Goal: Check status: Check status

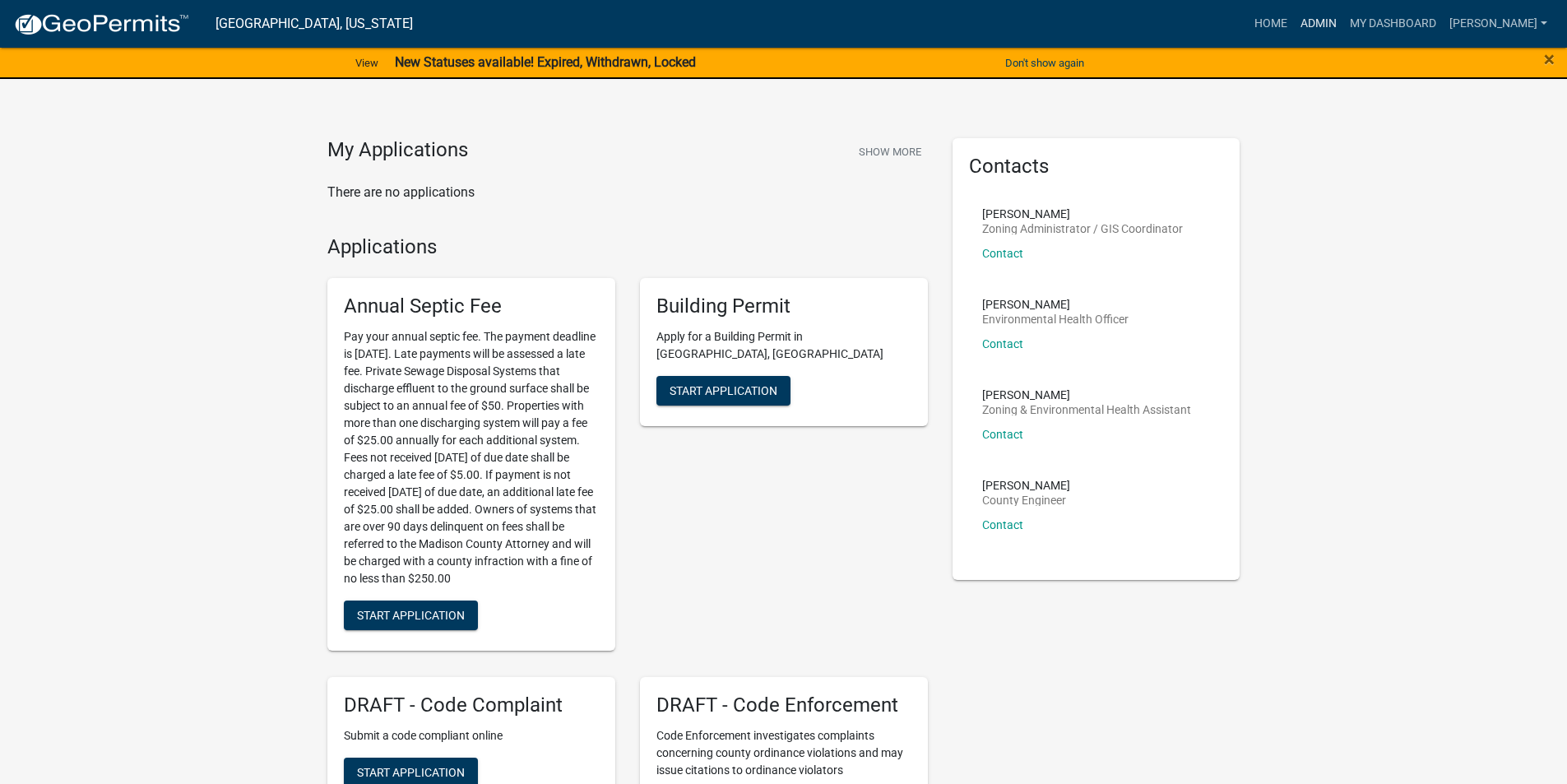
click at [1338, 22] on link "Admin" at bounding box center [1318, 24] width 49 height 31
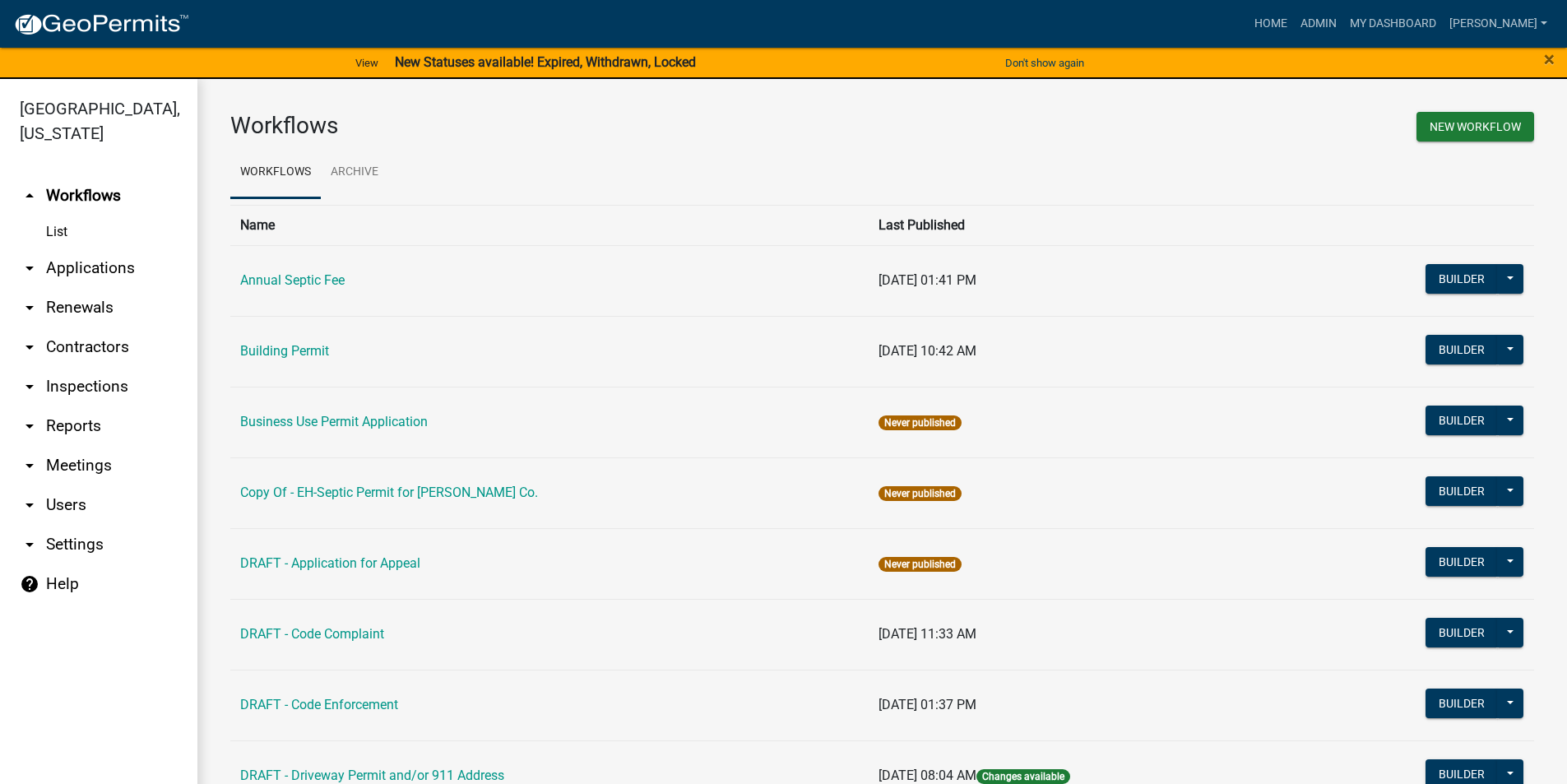
click at [115, 248] on link "arrow_drop_down Applications" at bounding box center [99, 268] width 197 height 40
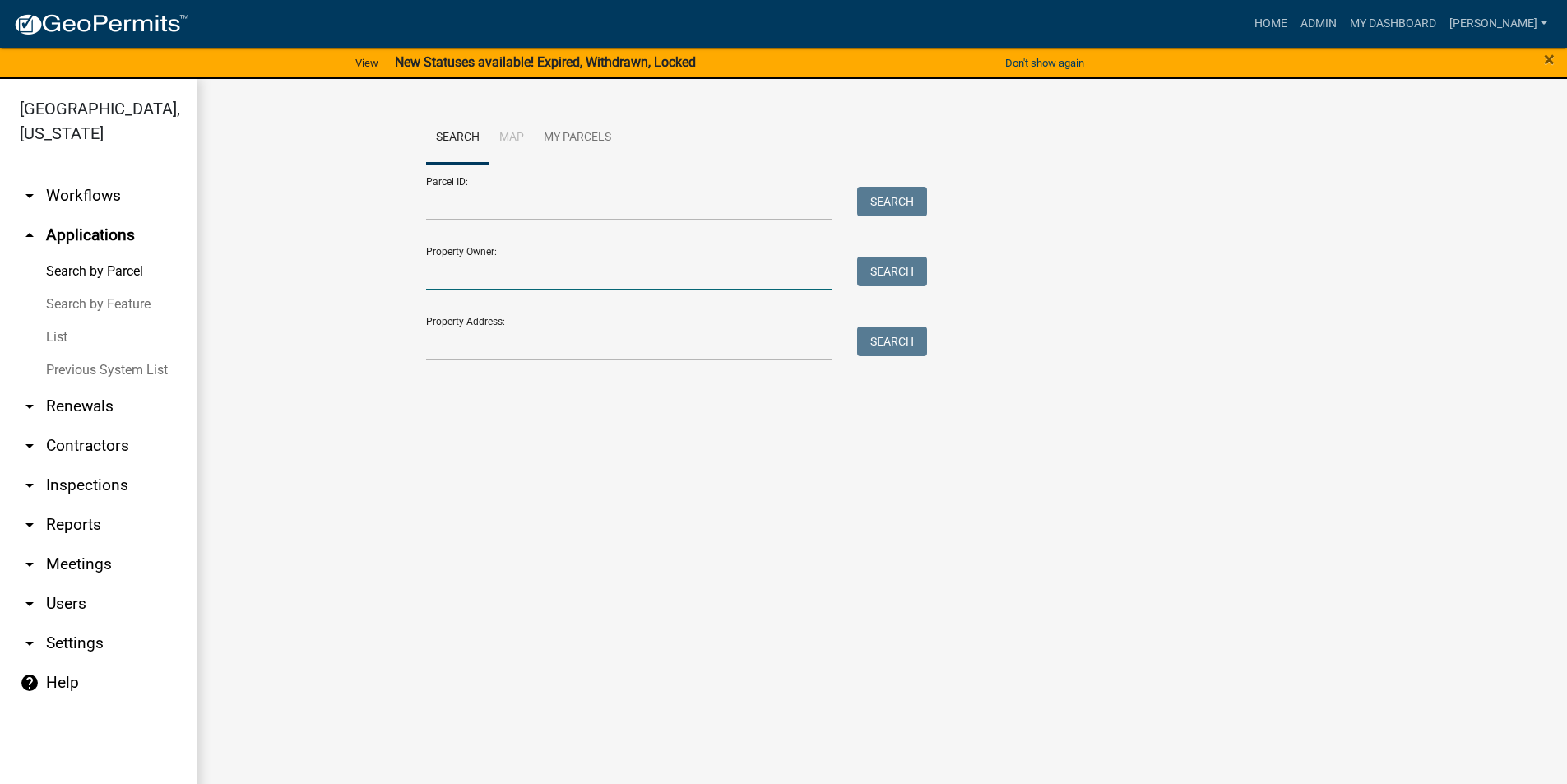
click at [500, 276] on input "Property Owner:" at bounding box center [629, 274] width 407 height 34
click at [487, 283] on input "Property Owner:" at bounding box center [629, 274] width 407 height 34
click at [469, 273] on input "Property Owner:" at bounding box center [629, 274] width 407 height 34
type input "angeles"
click at [892, 274] on button "Search" at bounding box center [893, 271] width 70 height 29
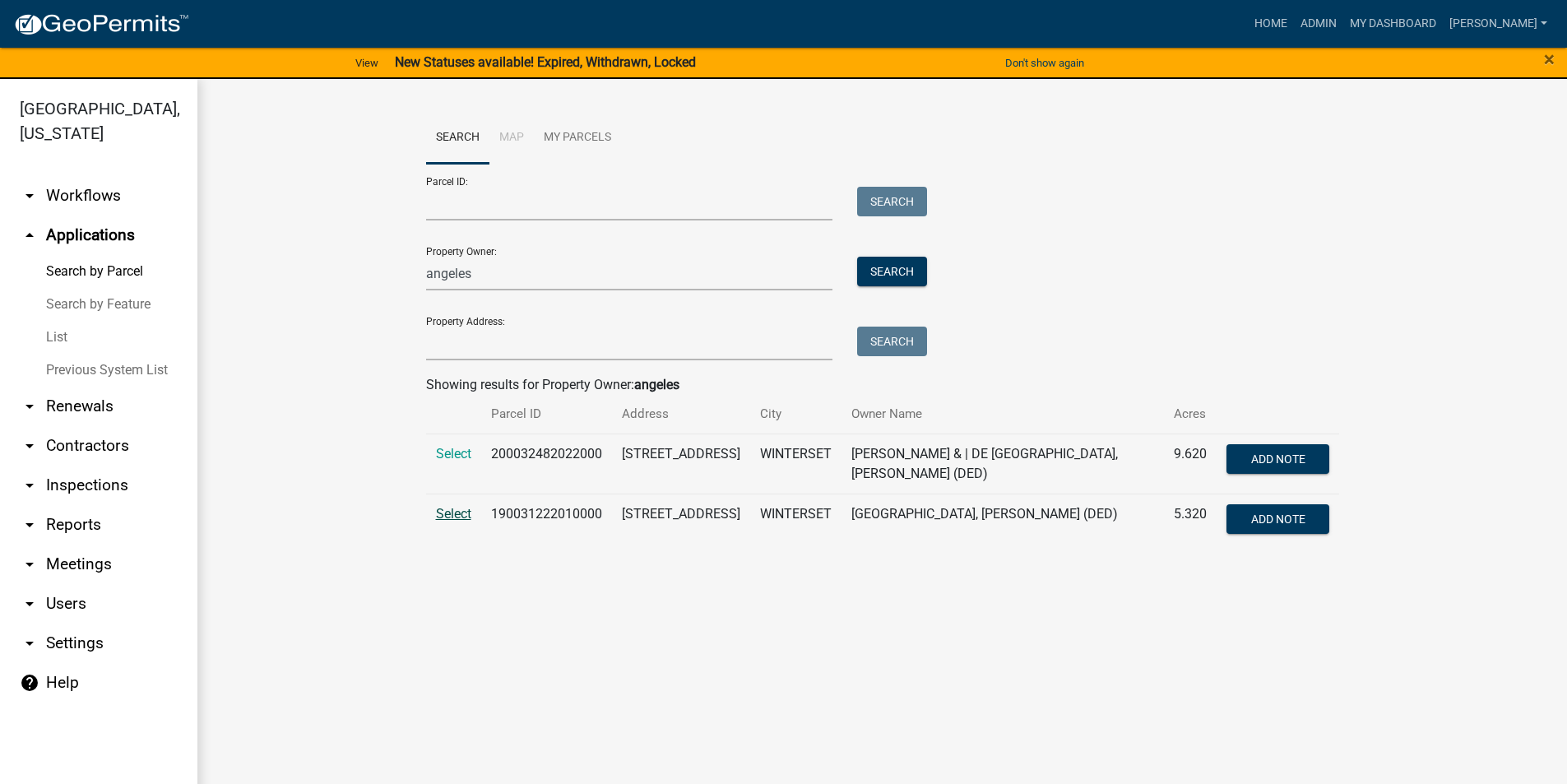
click at [464, 511] on span "Select" at bounding box center [453, 513] width 35 height 15
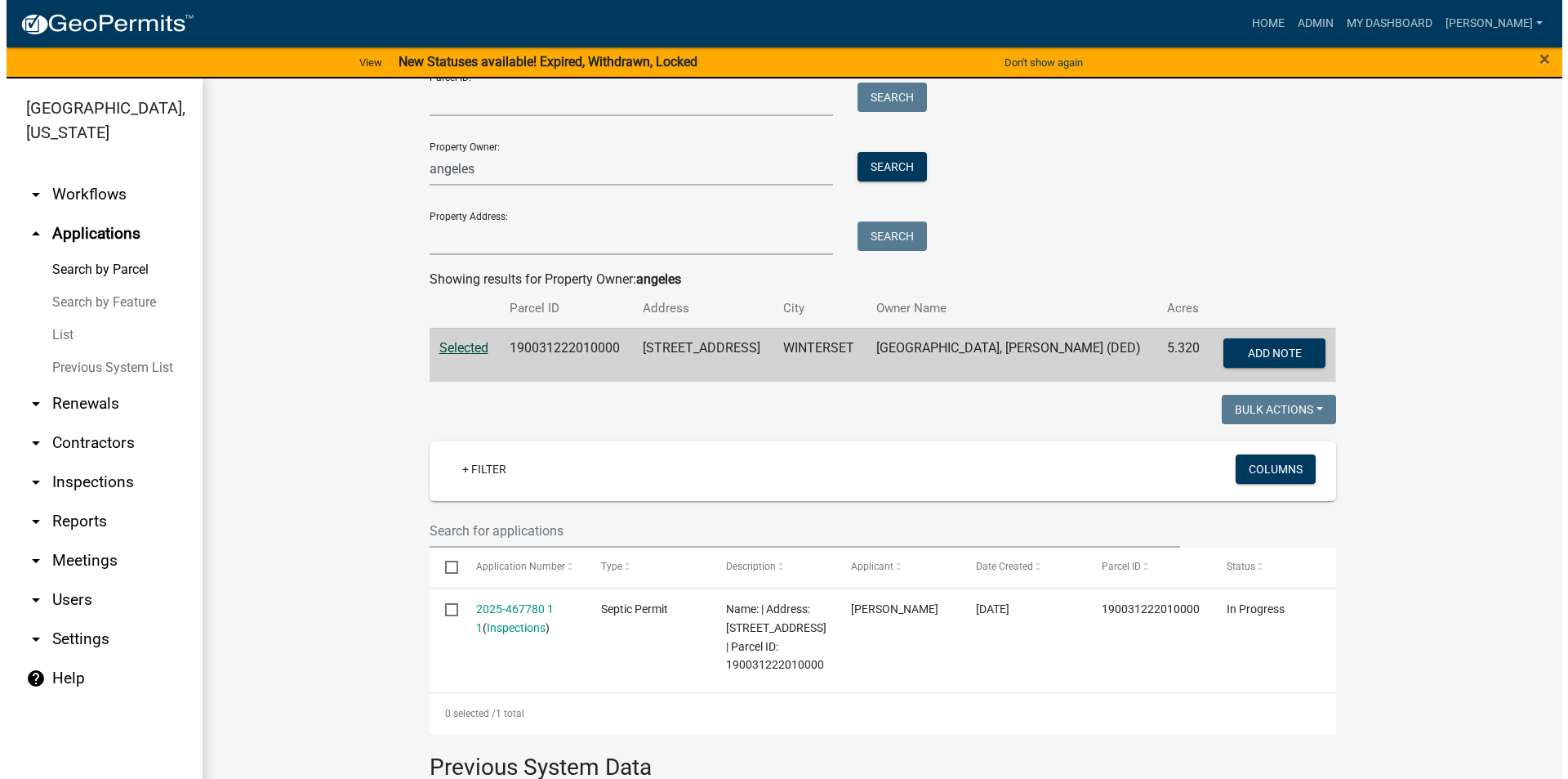
scroll to position [163, 0]
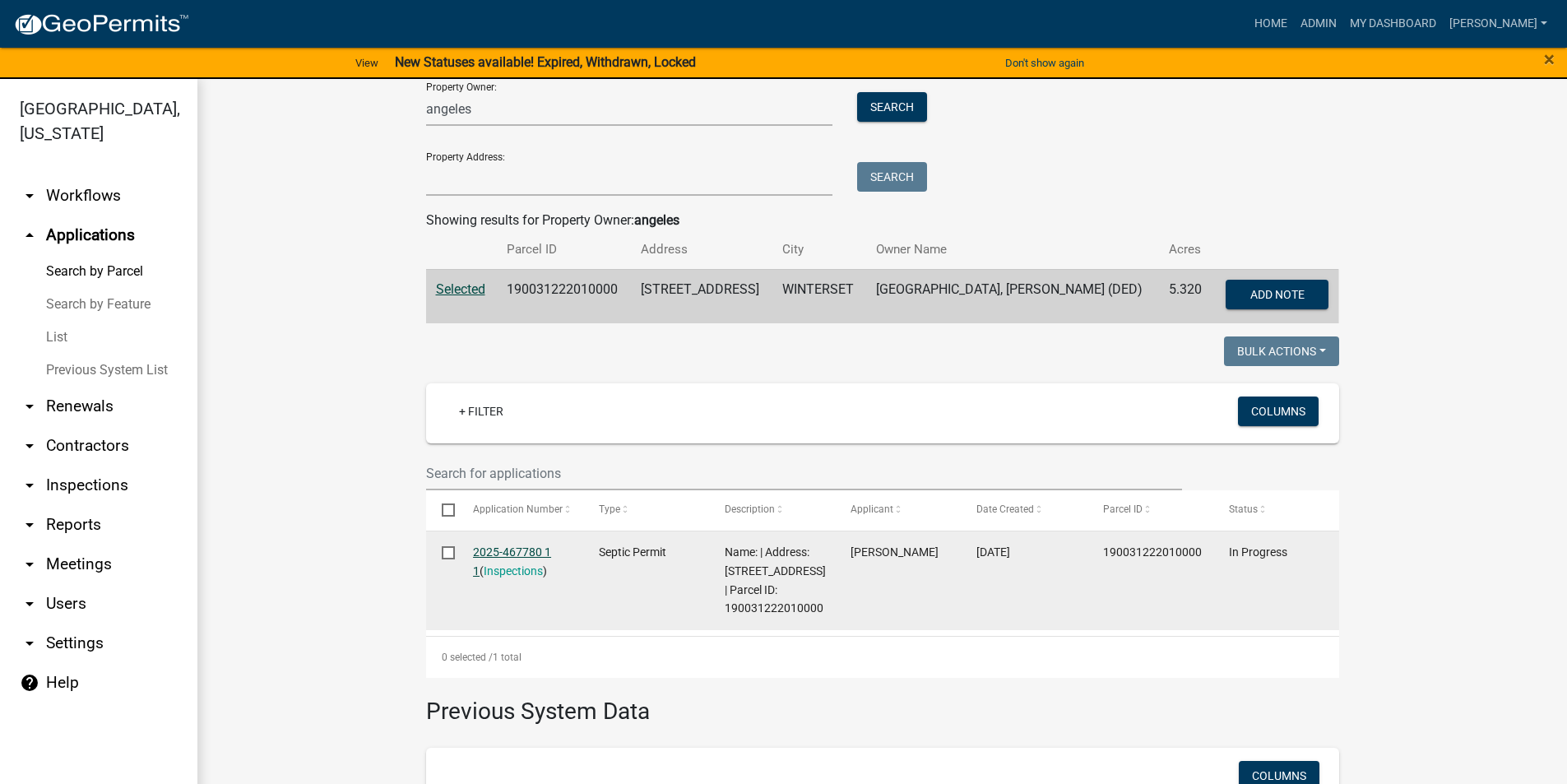
click at [512, 550] on link "2025-467780 1 1" at bounding box center [512, 561] width 78 height 32
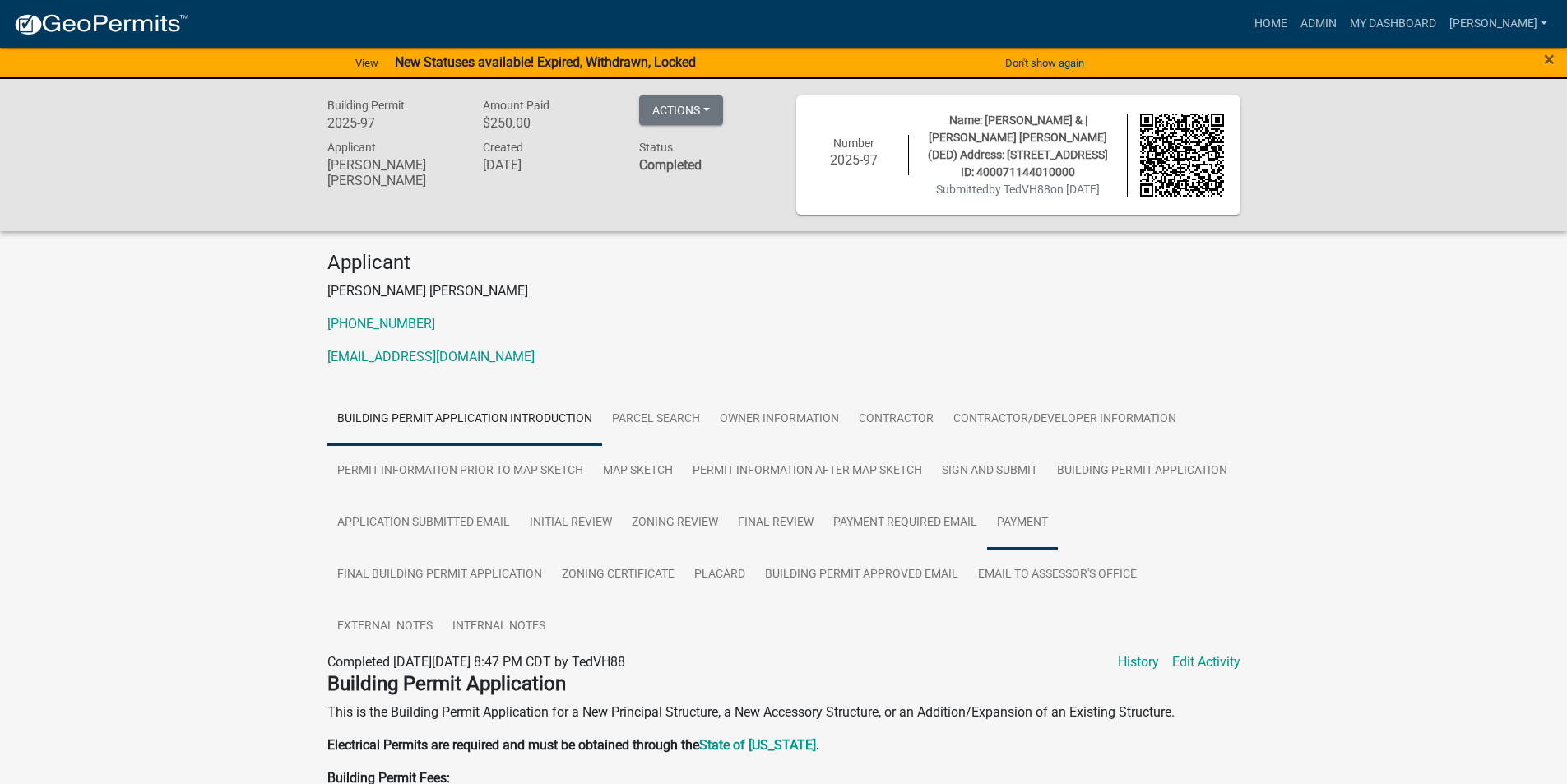
click at [1011, 527] on link "Payment" at bounding box center [1023, 523] width 71 height 53
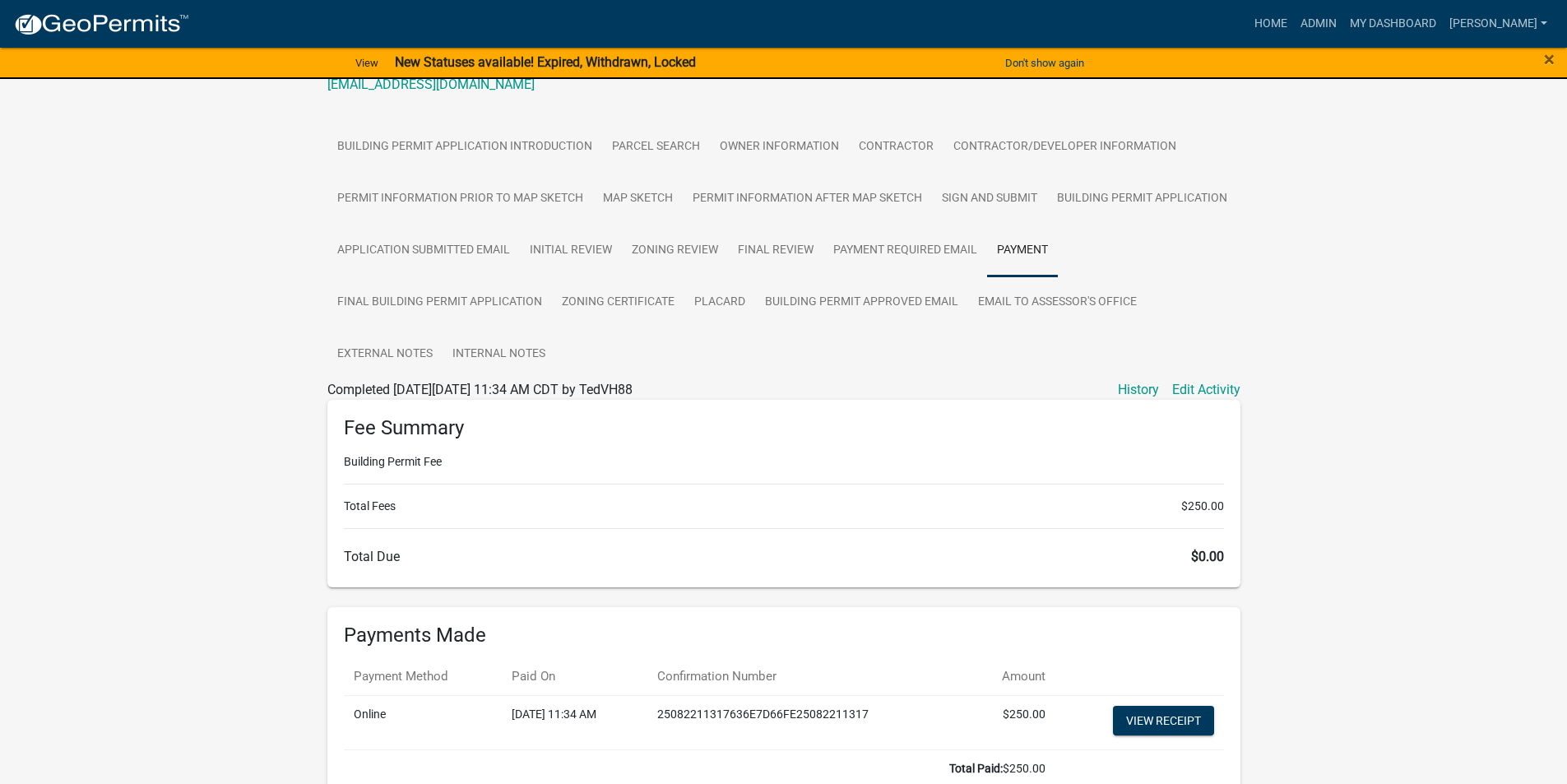
scroll to position [374, 0]
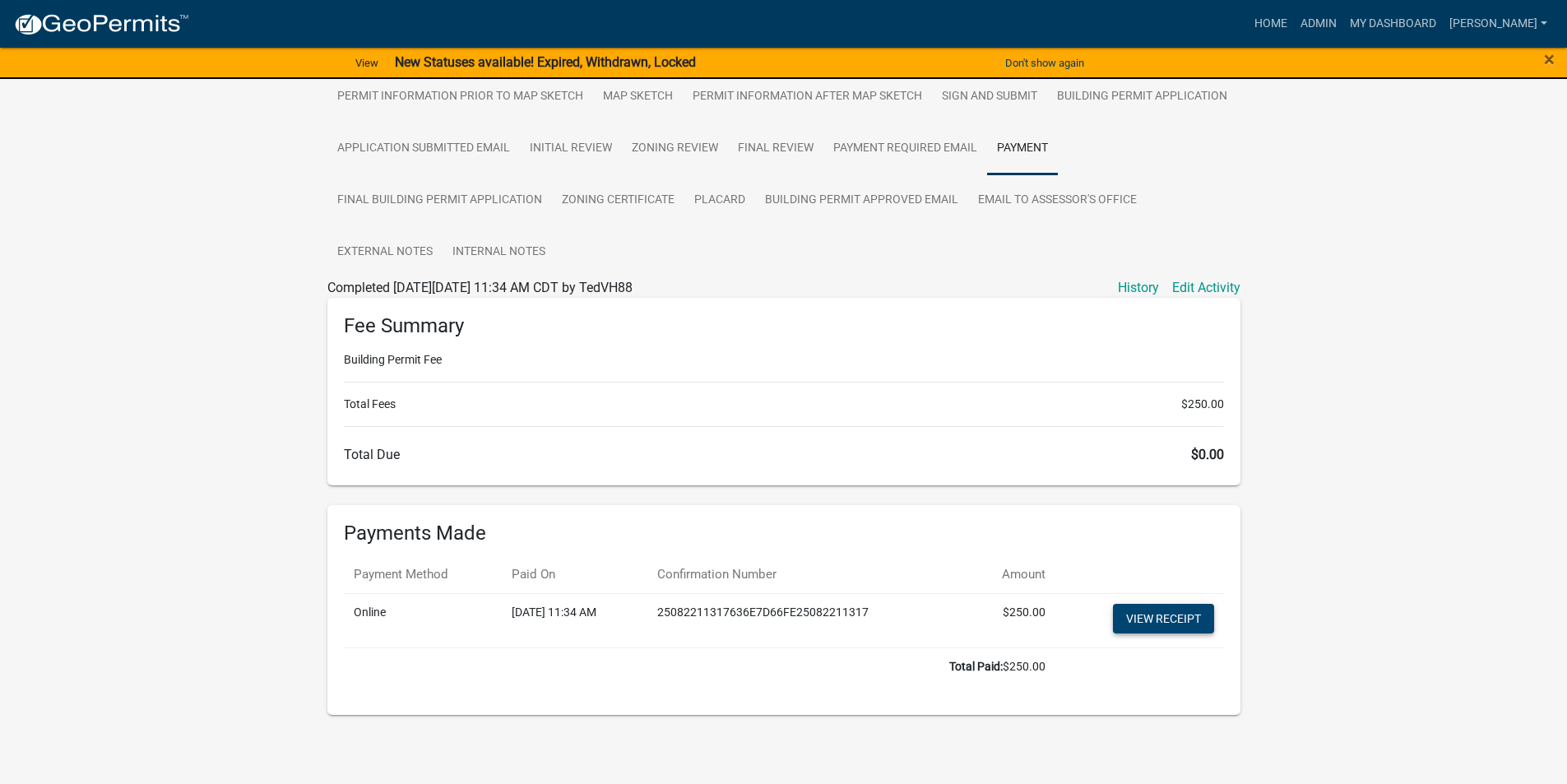
click at [1158, 621] on link "View receipt" at bounding box center [1164, 618] width 101 height 29
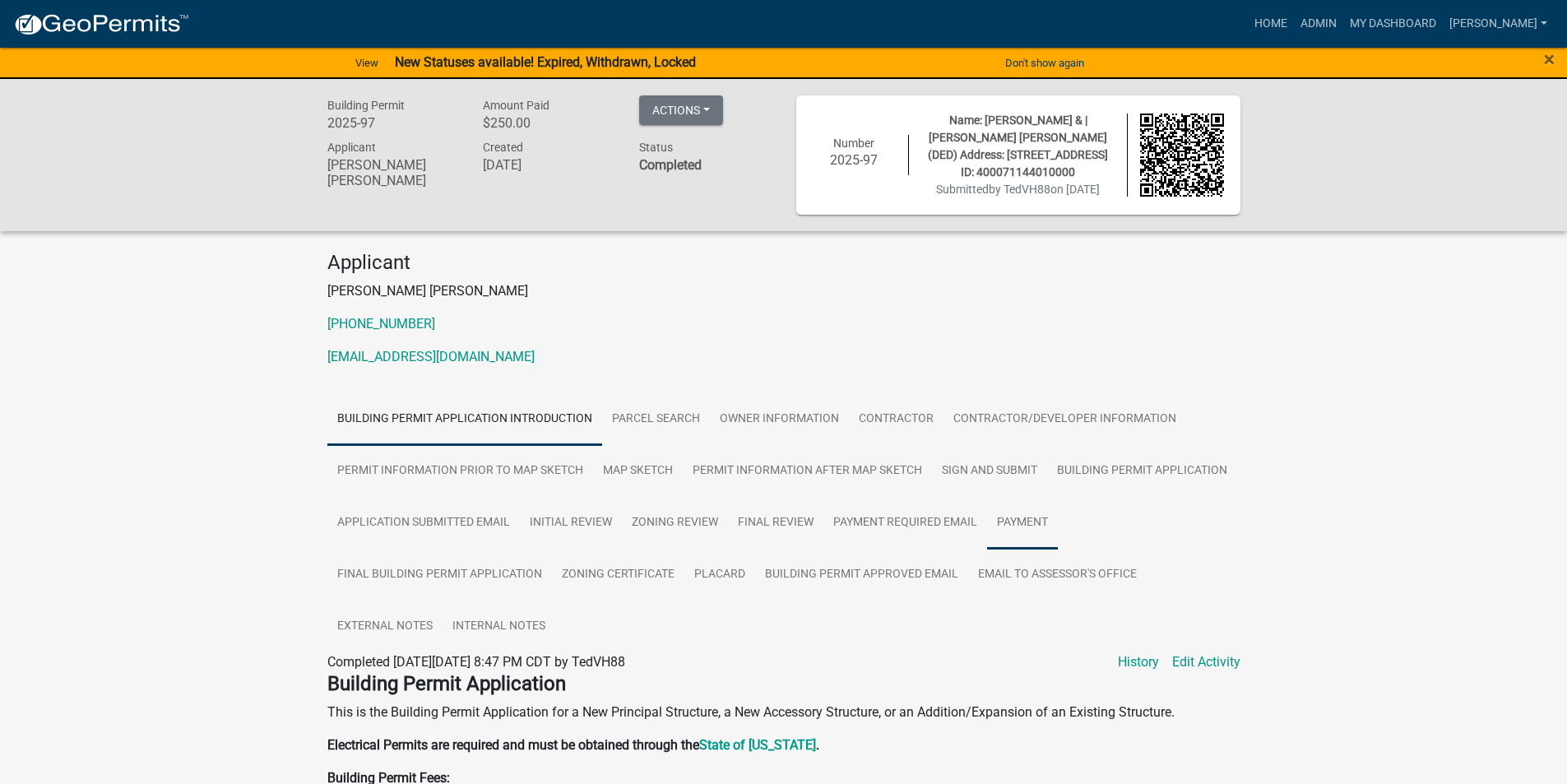
click at [1032, 518] on link "Payment" at bounding box center [1023, 523] width 71 height 53
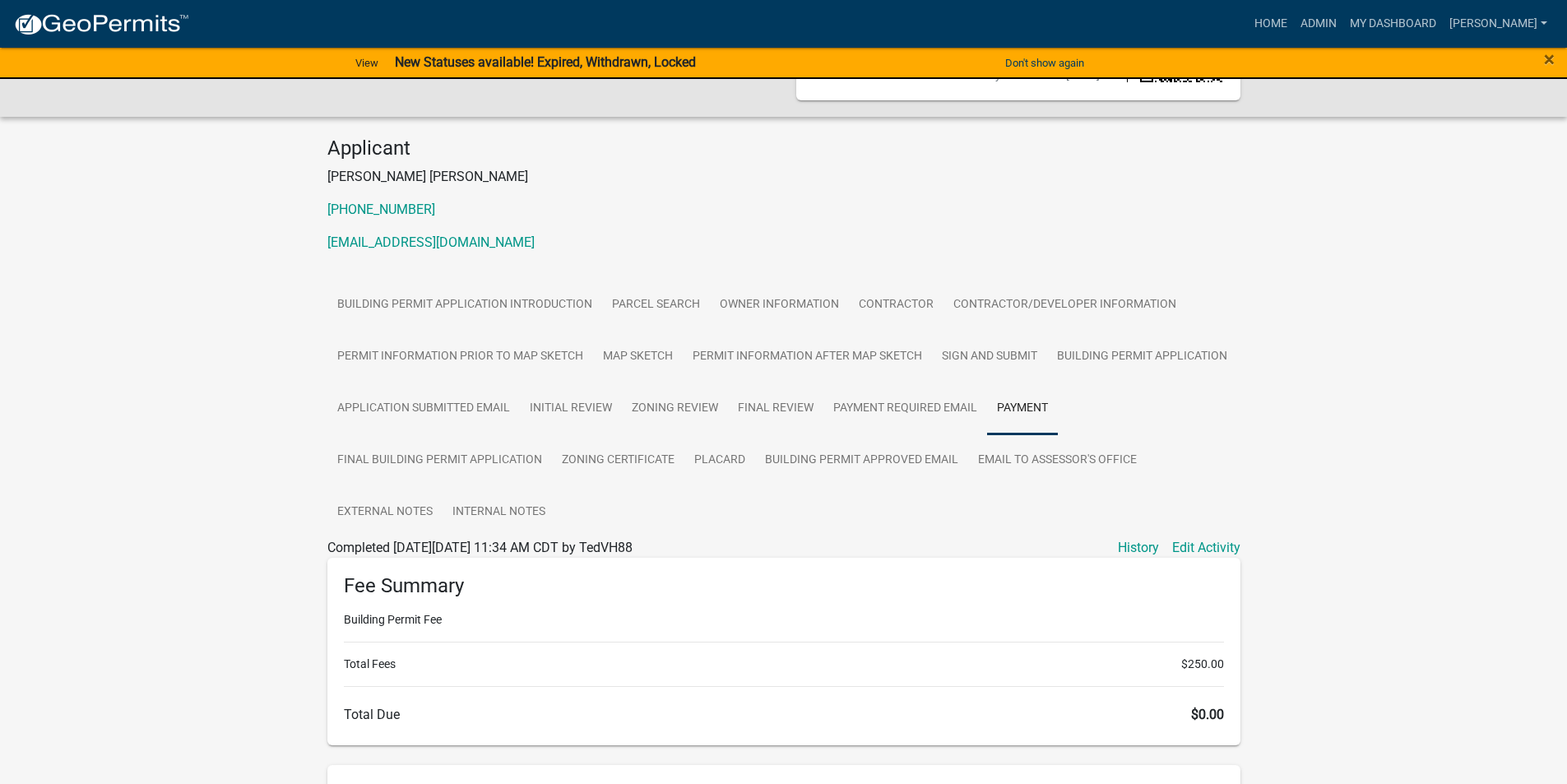
scroll to position [329, 0]
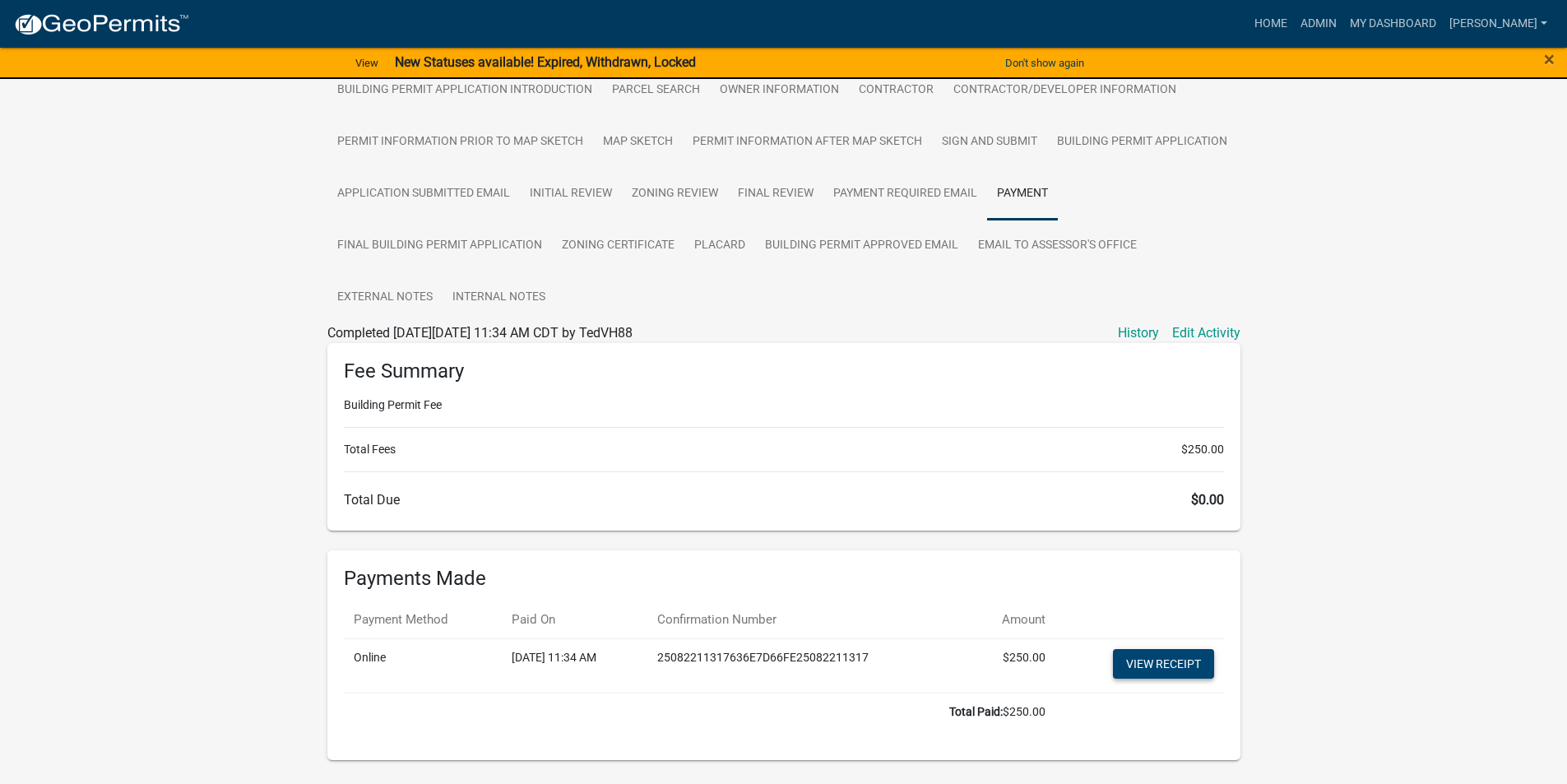
click at [1183, 660] on link "View receipt" at bounding box center [1164, 663] width 101 height 29
